Goal: Task Accomplishment & Management: Manage account settings

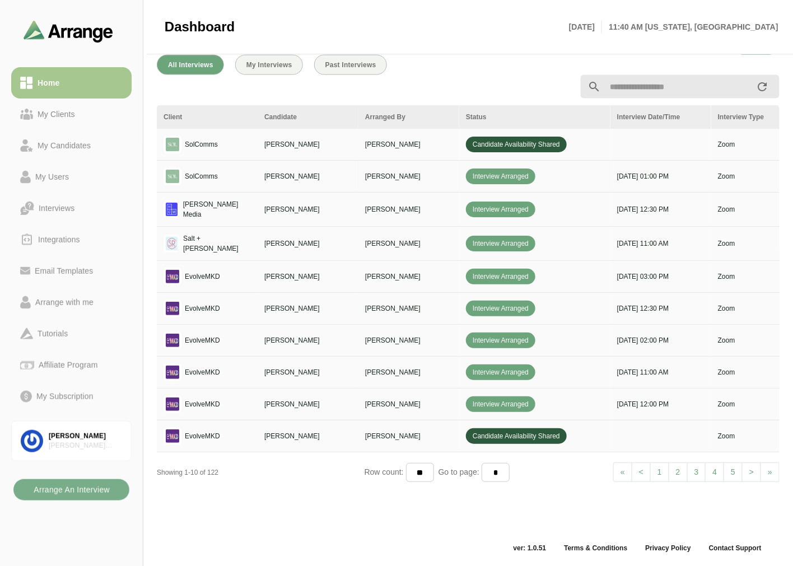
scroll to position [423, 0]
click at [64, 116] on div "My Clients" at bounding box center [56, 114] width 46 height 13
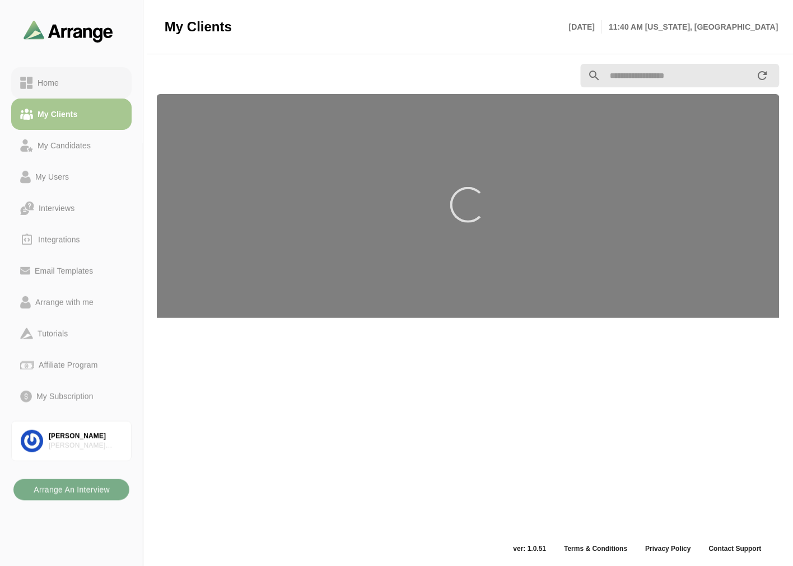
click at [68, 88] on div "Home" at bounding box center [71, 82] width 102 height 13
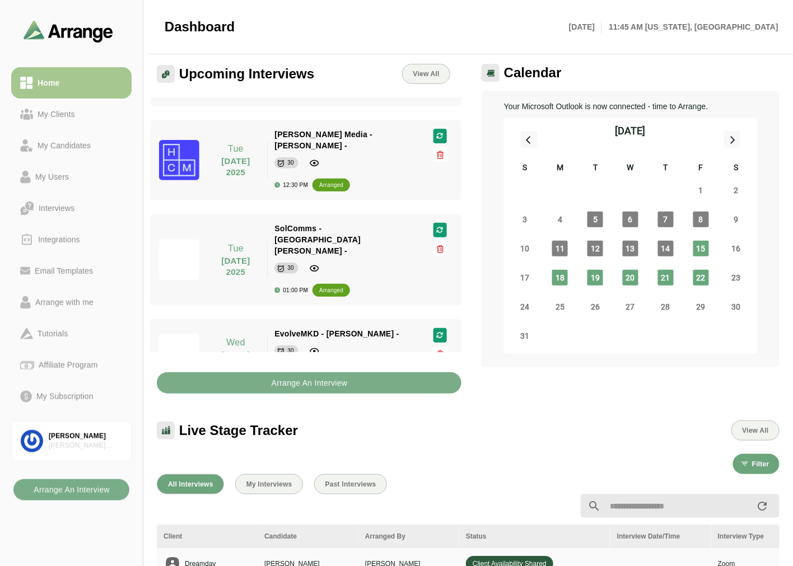
scroll to position [186, 0]
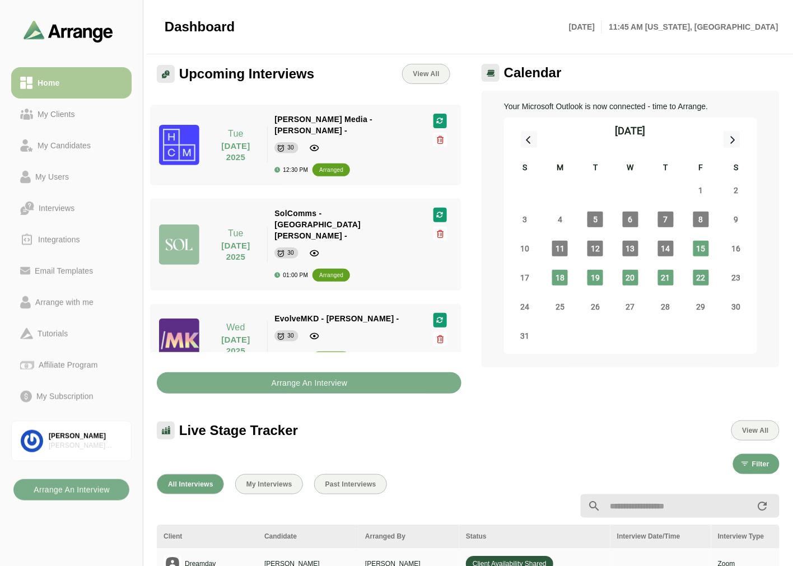
click at [86, 105] on link "My Clients" at bounding box center [71, 114] width 120 height 31
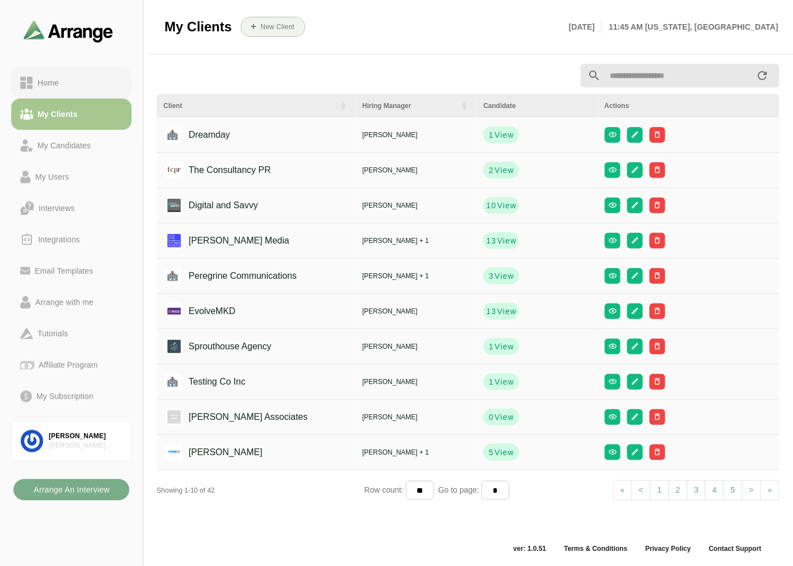
click at [87, 74] on link "Home" at bounding box center [71, 82] width 120 height 31
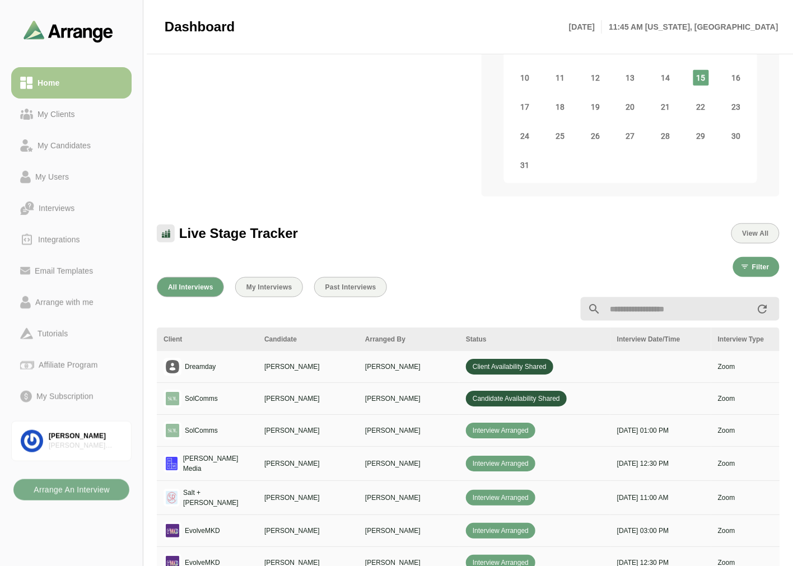
scroll to position [190, 0]
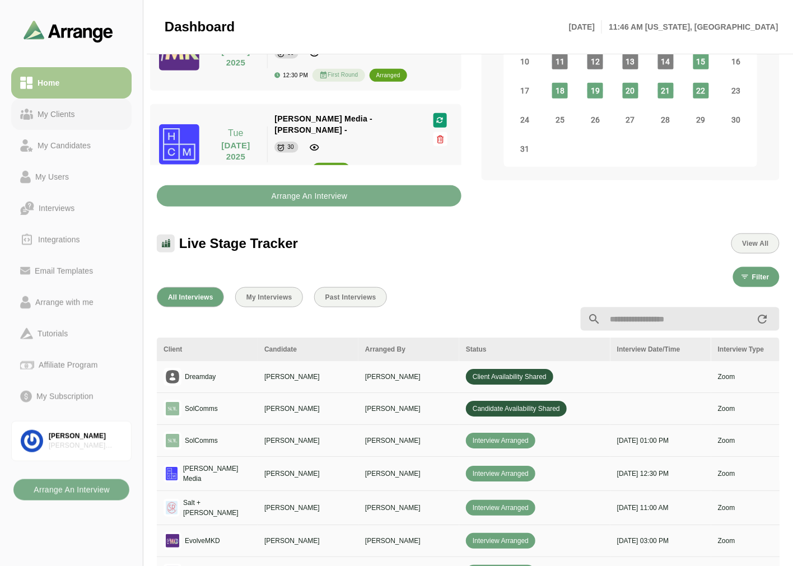
drag, startPoint x: 52, startPoint y: 111, endPoint x: 58, endPoint y: 101, distance: 11.0
click at [52, 111] on div "My Clients" at bounding box center [56, 114] width 46 height 13
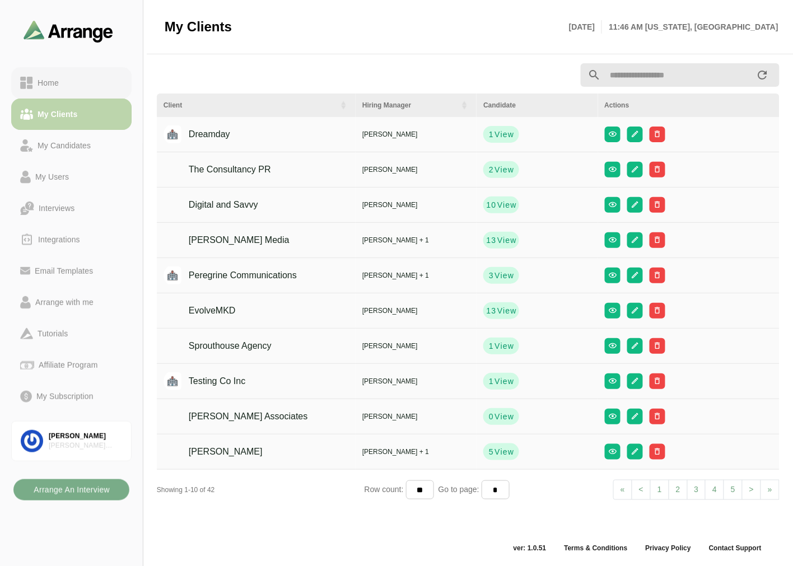
scroll to position [3, 0]
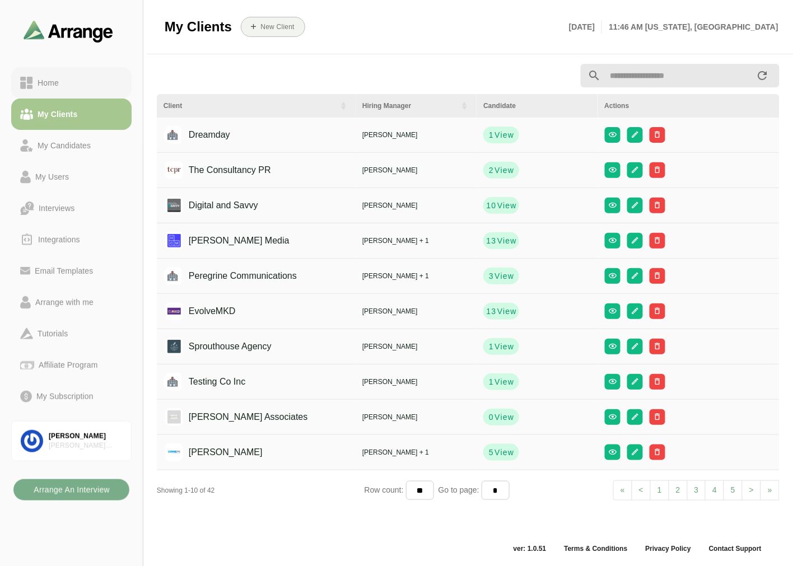
click at [63, 80] on div "Home" at bounding box center [48, 82] width 30 height 13
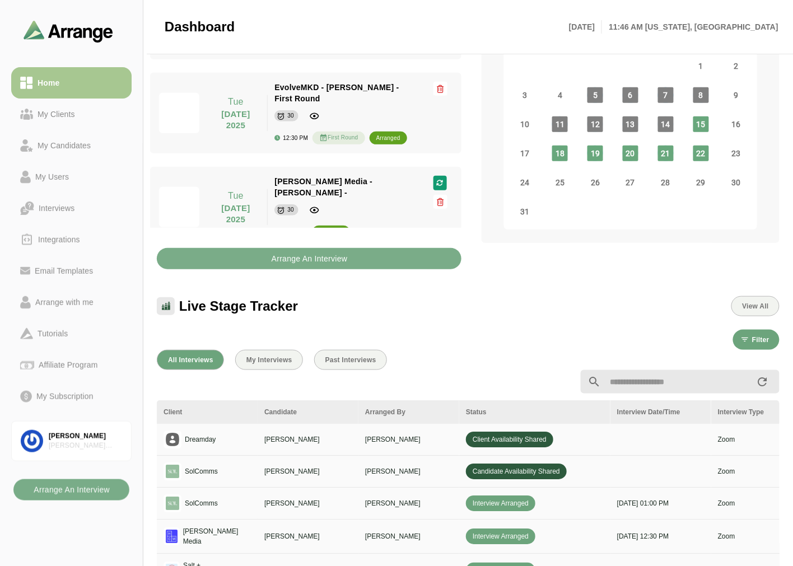
scroll to position [423, 0]
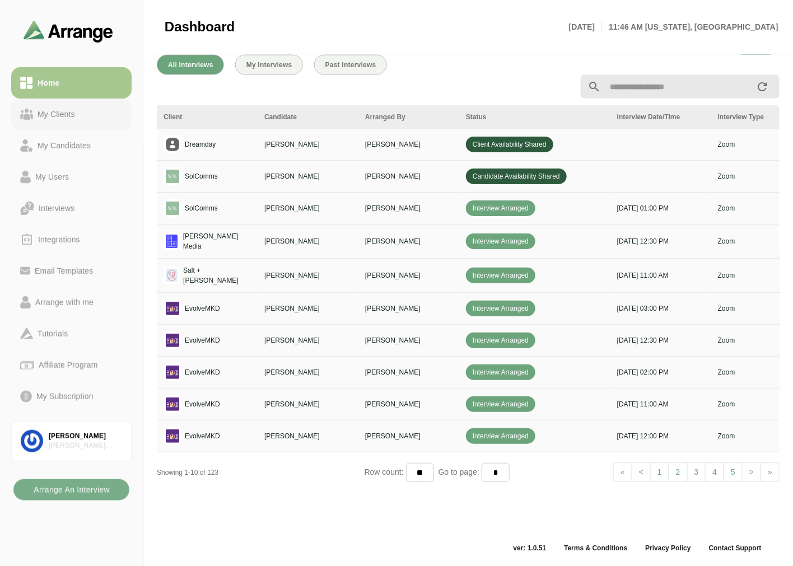
click at [34, 109] on div "My Clients" at bounding box center [56, 114] width 46 height 13
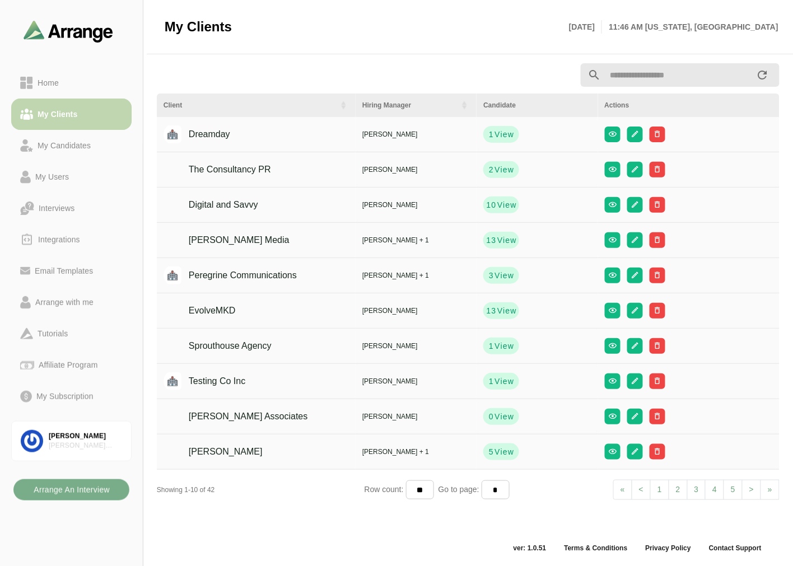
scroll to position [3, 0]
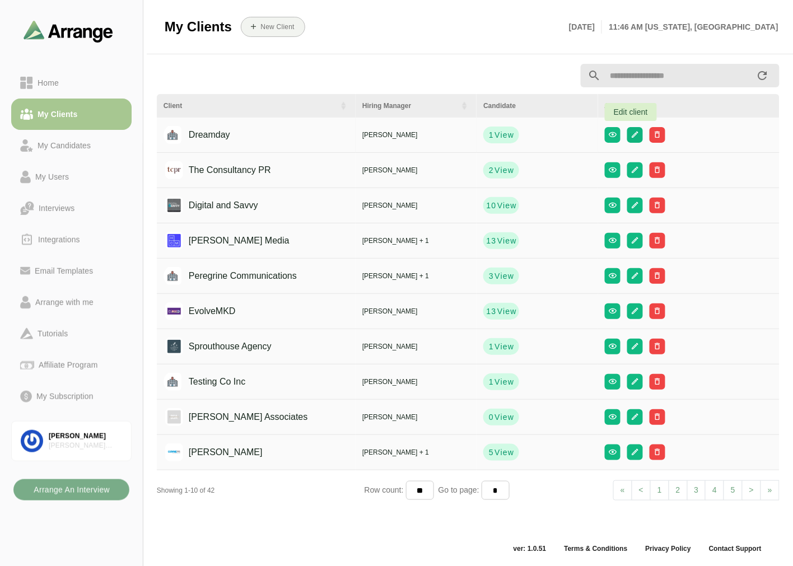
click at [627, 133] on button "button" at bounding box center [635, 135] width 16 height 16
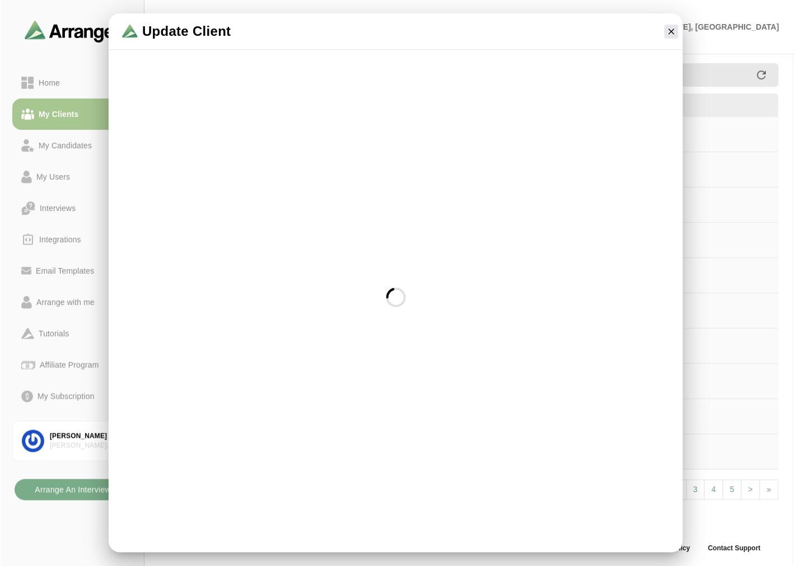
scroll to position [0, 0]
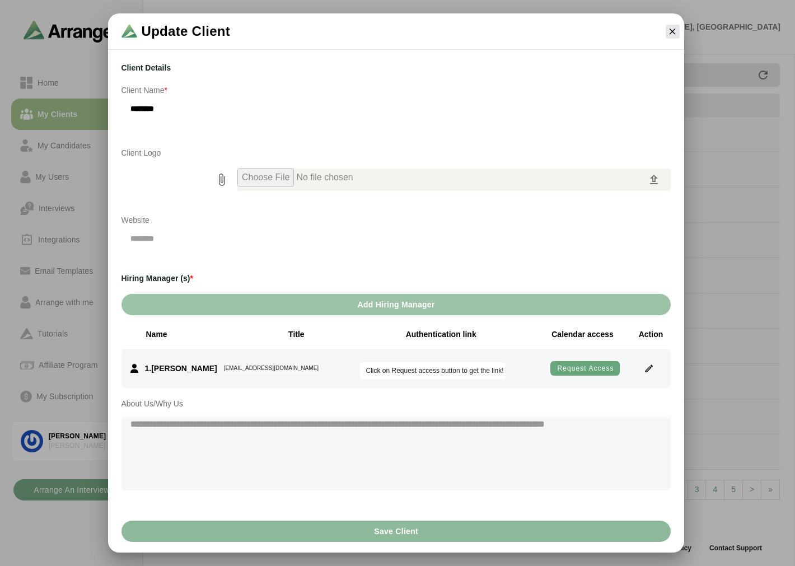
click at [224, 183] on icon "prepended action" at bounding box center [221, 179] width 13 height 13
type input "**********"
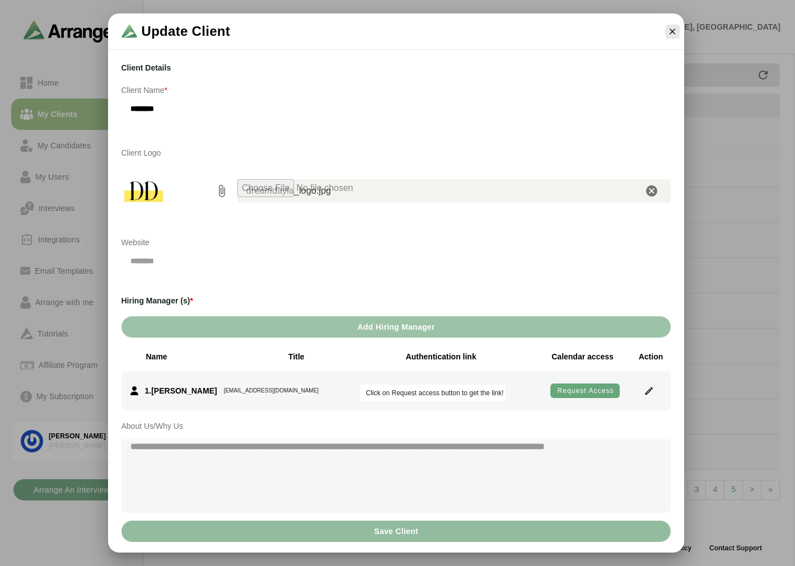
click at [392, 532] on span "Save Client" at bounding box center [395, 531] width 45 height 21
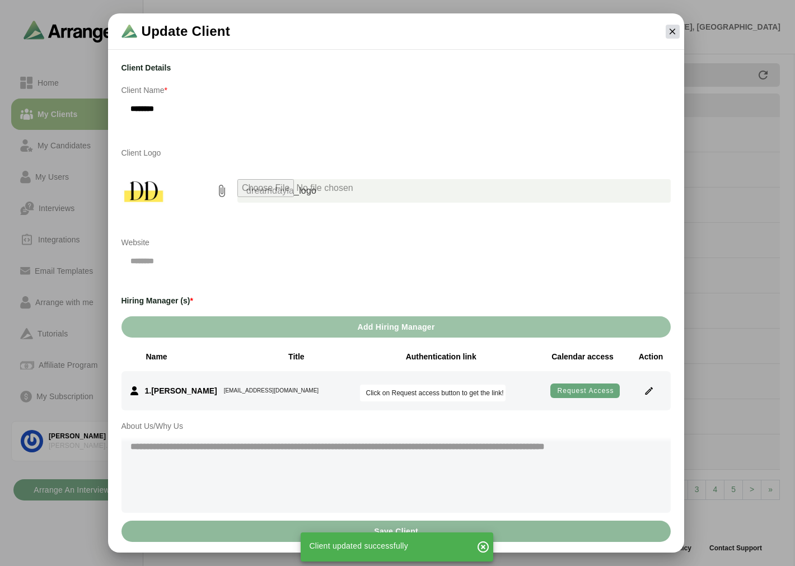
click at [674, 29] on icon "button" at bounding box center [672, 31] width 10 height 10
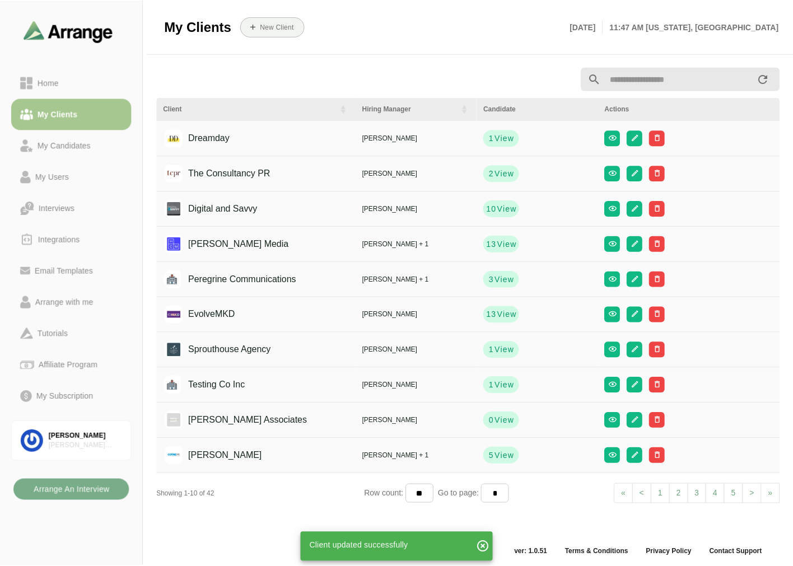
scroll to position [3, 0]
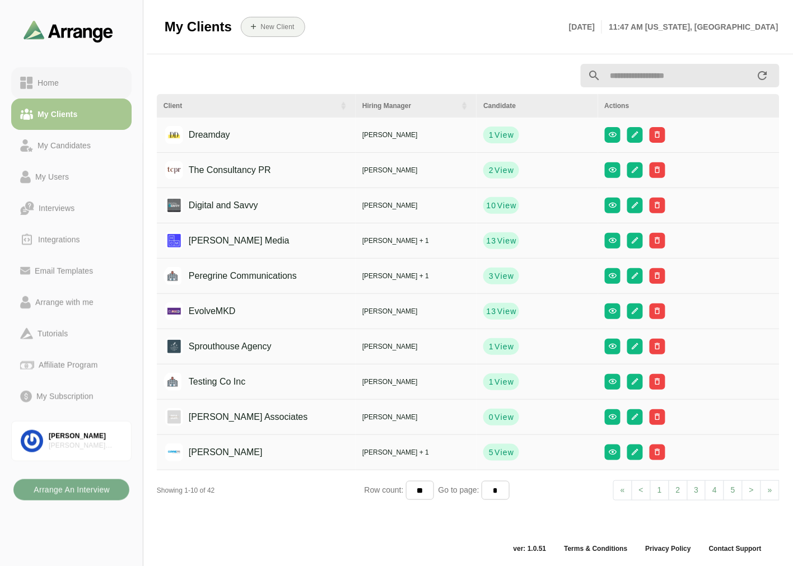
click at [71, 68] on link "Home" at bounding box center [71, 82] width 120 height 31
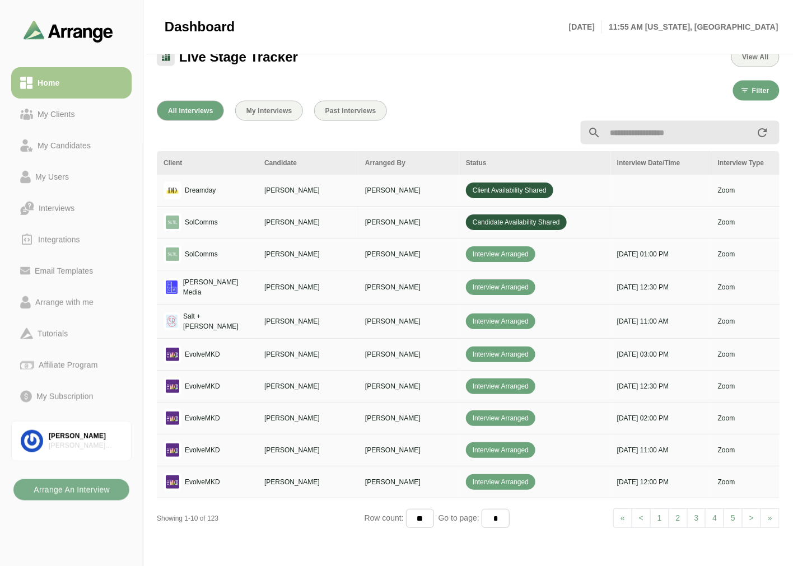
scroll to position [253, 0]
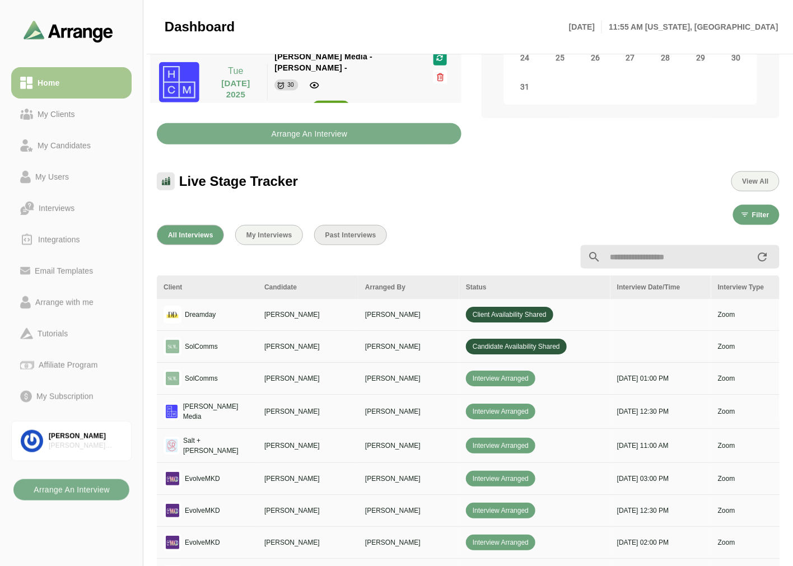
click at [334, 235] on span "Past Interviews" at bounding box center [351, 235] width 52 height 8
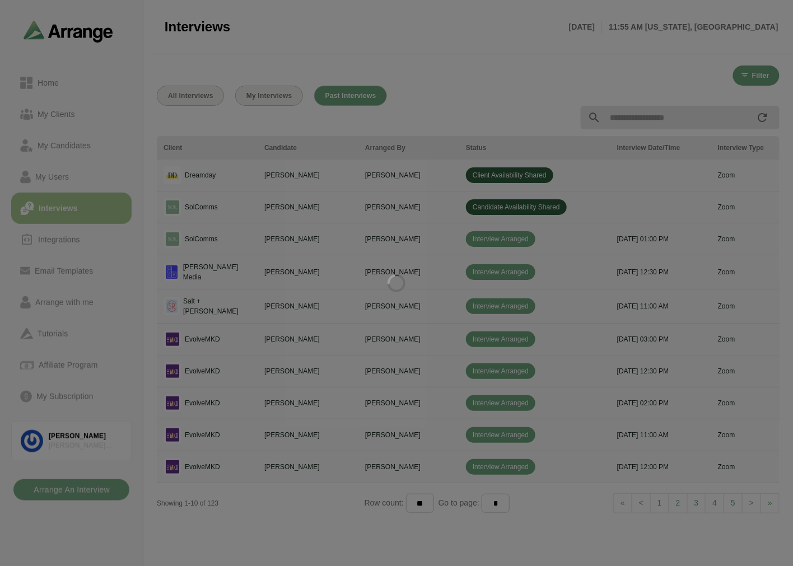
scroll to position [2, 0]
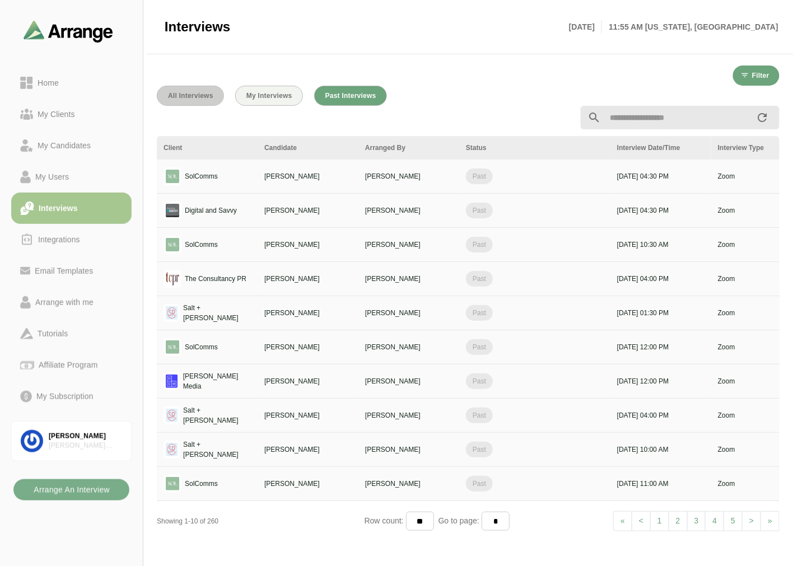
click at [191, 96] on span "All Interviews" at bounding box center [190, 96] width 46 height 8
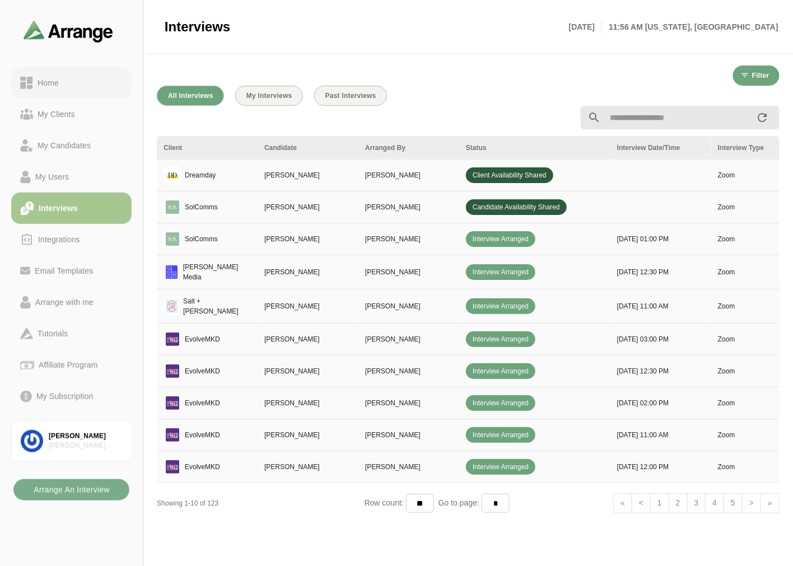
click at [54, 73] on link "Home" at bounding box center [71, 82] width 120 height 31
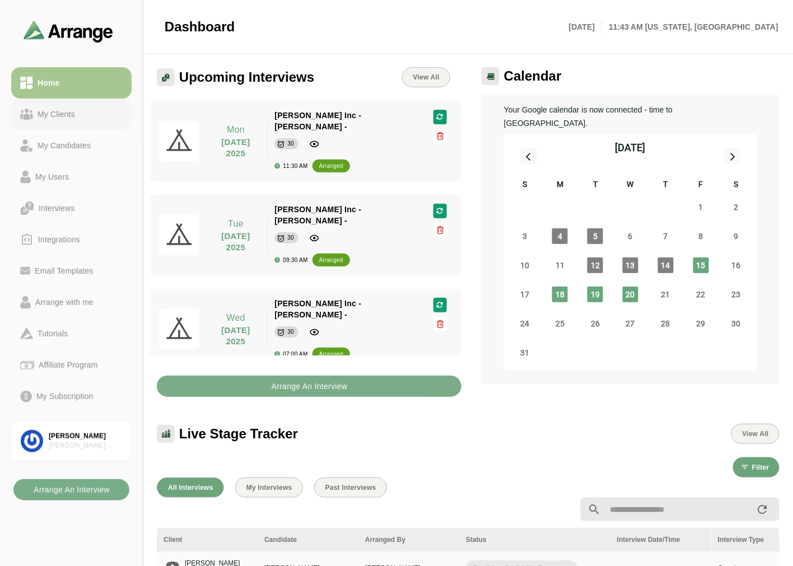
click at [105, 118] on div "My Clients" at bounding box center [71, 114] width 102 height 13
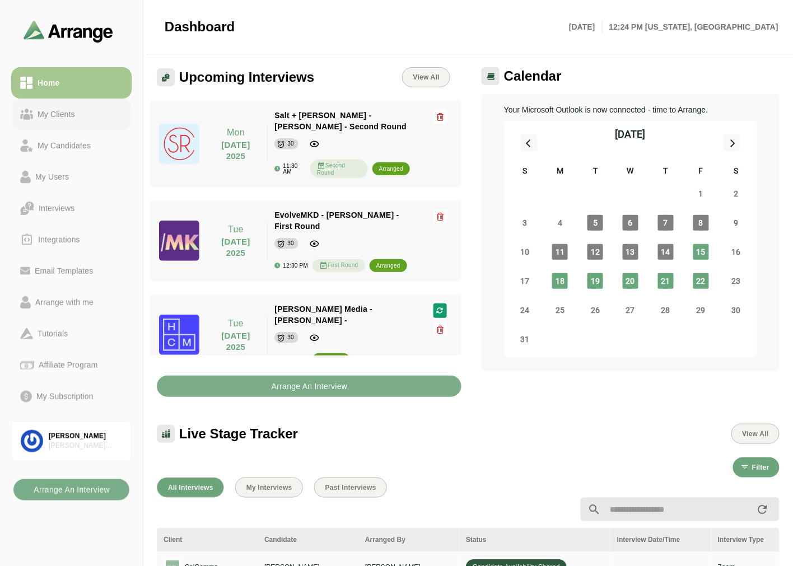
click at [97, 101] on link "My Clients" at bounding box center [71, 114] width 120 height 31
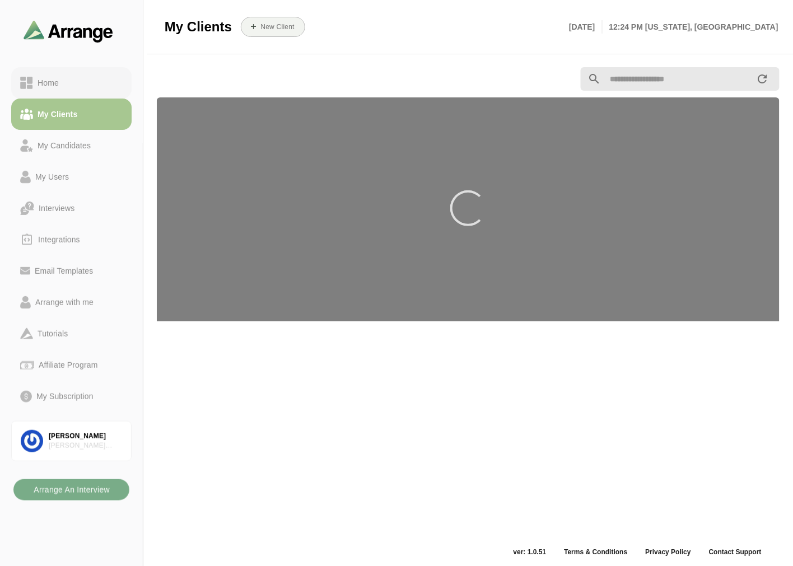
click at [96, 76] on div "Home" at bounding box center [71, 82] width 102 height 13
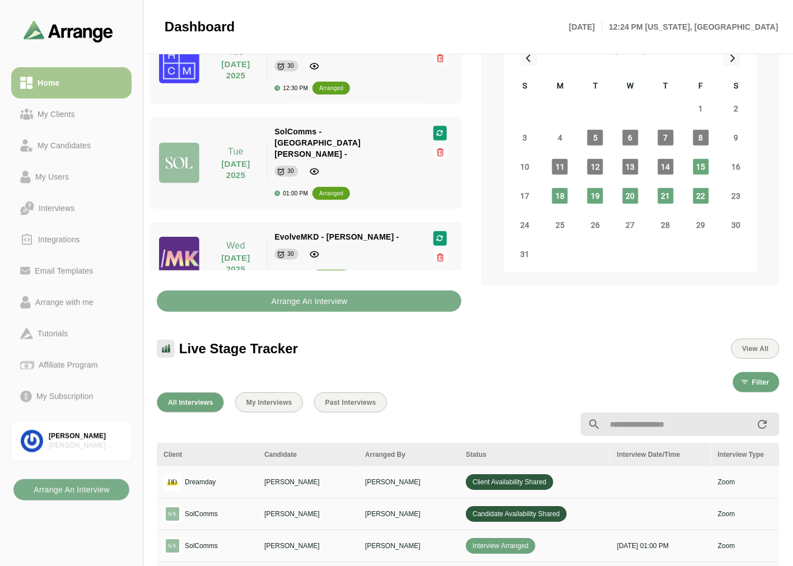
scroll to position [186, 0]
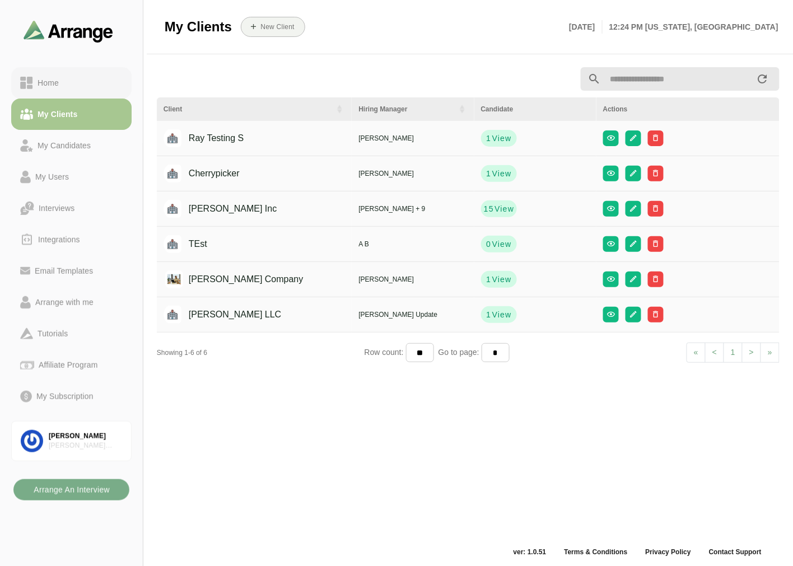
click at [52, 82] on div "Home" at bounding box center [48, 82] width 30 height 13
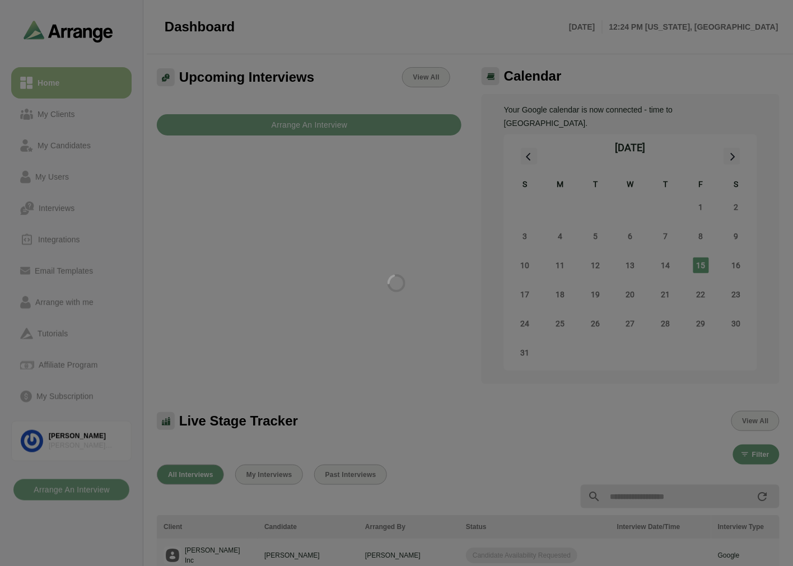
click at [63, 124] on div at bounding box center [396, 283] width 793 height 566
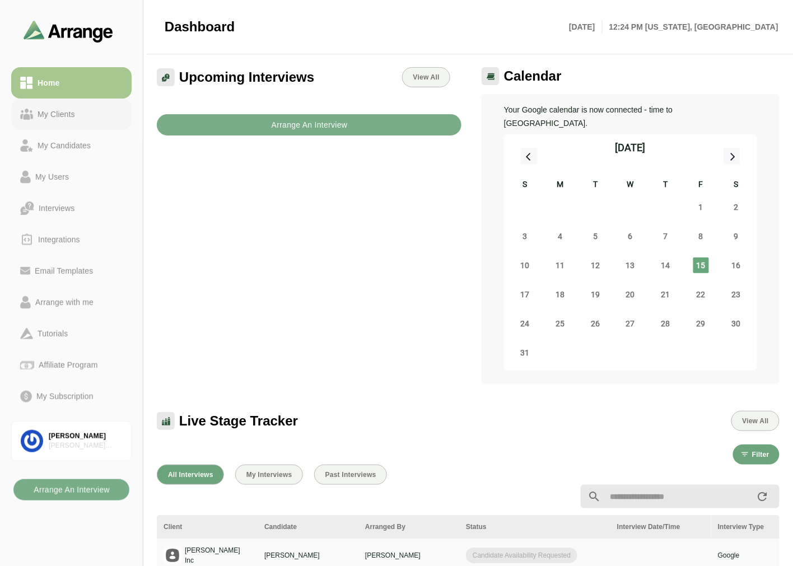
click at [65, 124] on link "My Clients" at bounding box center [71, 114] width 120 height 31
